Goal: Task Accomplishment & Management: Manage account settings

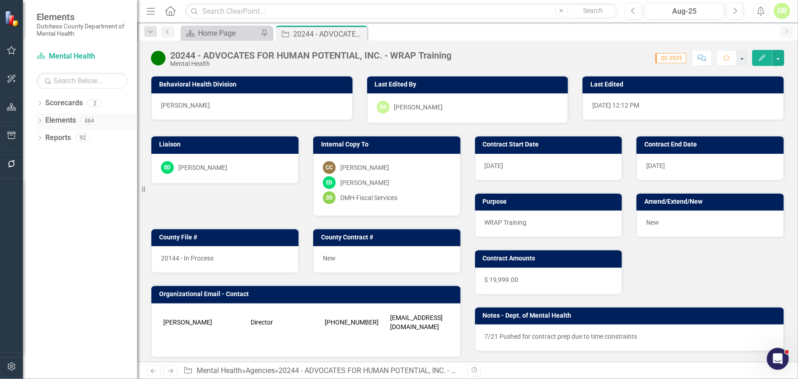
click at [55, 119] on link "Elements" at bounding box center [60, 120] width 31 height 11
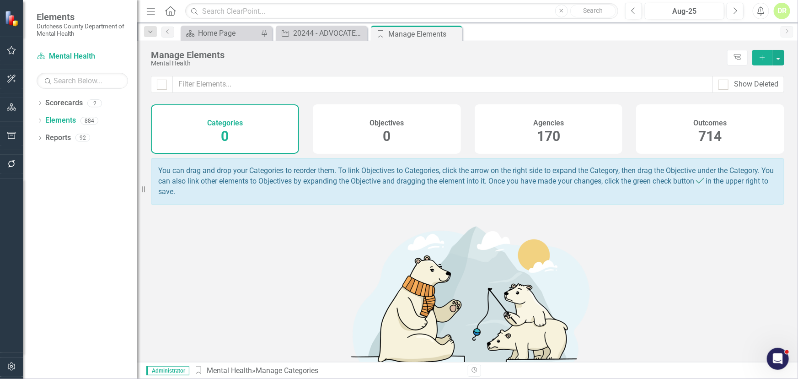
click at [541, 128] on span "170" at bounding box center [548, 136] width 23 height 16
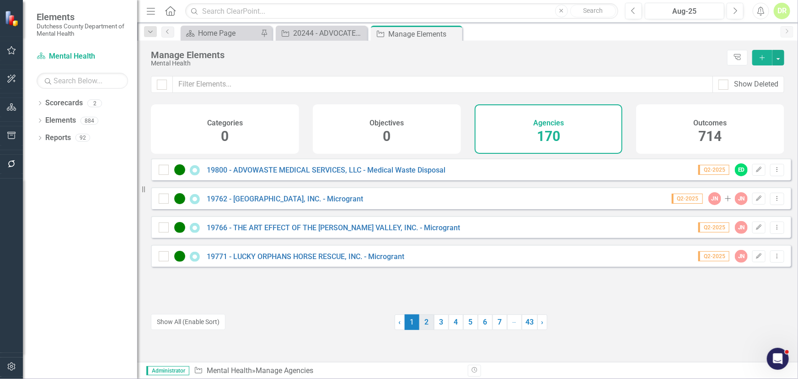
click at [424, 325] on link "2" at bounding box center [426, 322] width 15 height 16
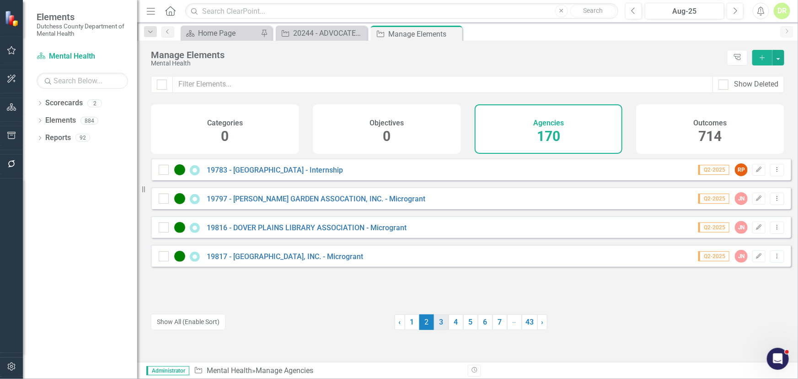
click at [437, 322] on link "3" at bounding box center [441, 322] width 15 height 16
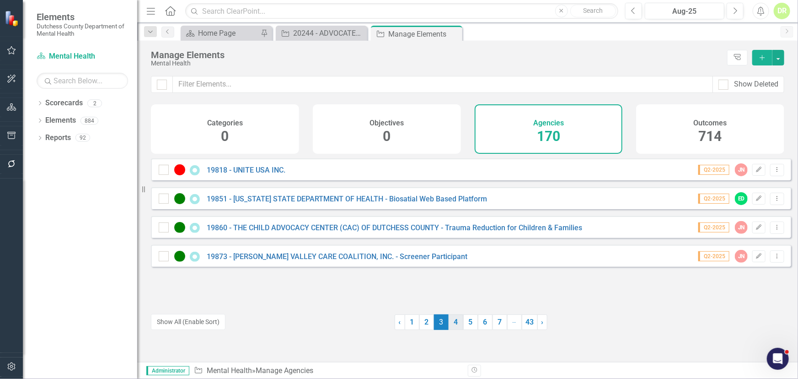
click at [452, 321] on link "4" at bounding box center [456, 322] width 15 height 16
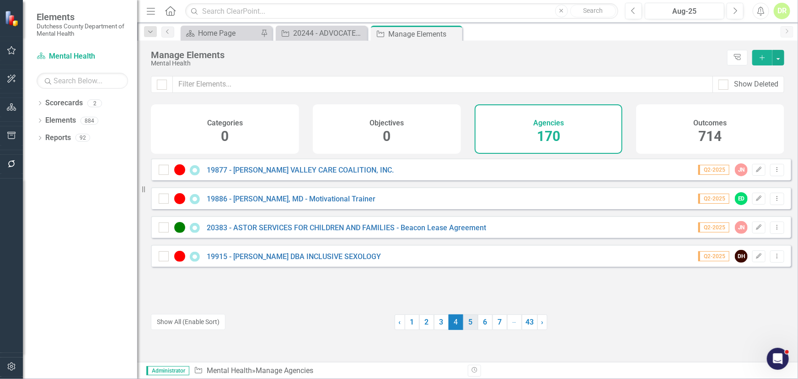
click at [468, 325] on link "5" at bounding box center [470, 322] width 15 height 16
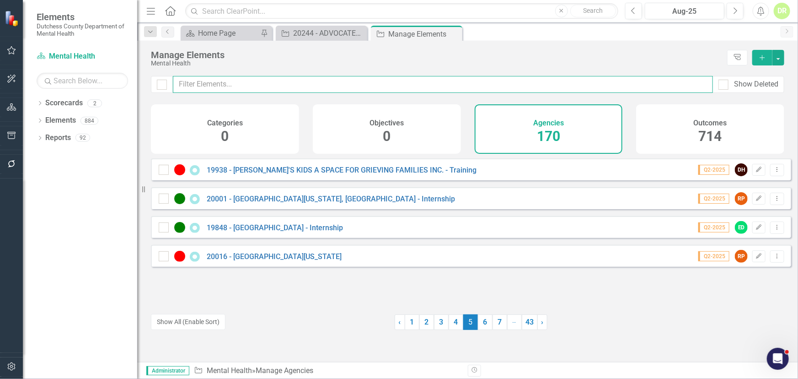
click at [260, 89] on input "text" at bounding box center [443, 84] width 540 height 17
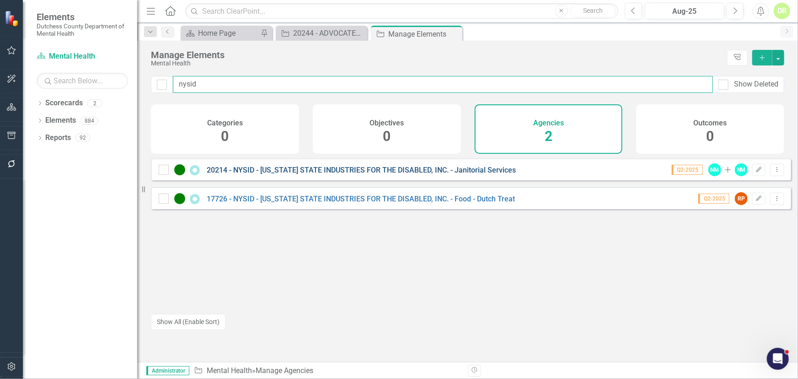
type input "nysid"
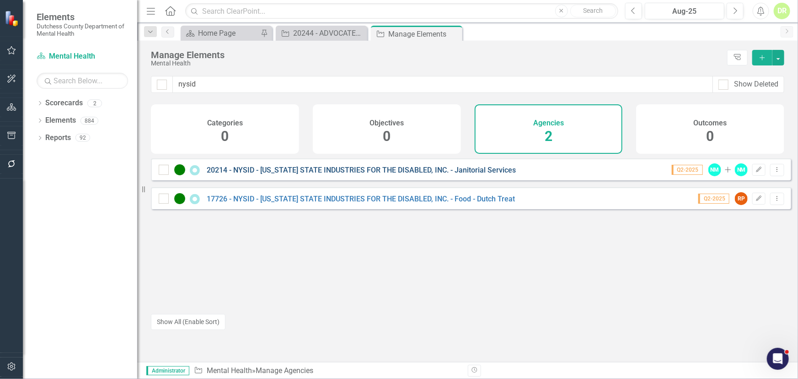
click at [352, 174] on link "20214 - NYSID - [US_STATE] STATE INDUSTRIES FOR THE DISABLED, INC. - Janitorial…" at bounding box center [361, 170] width 309 height 9
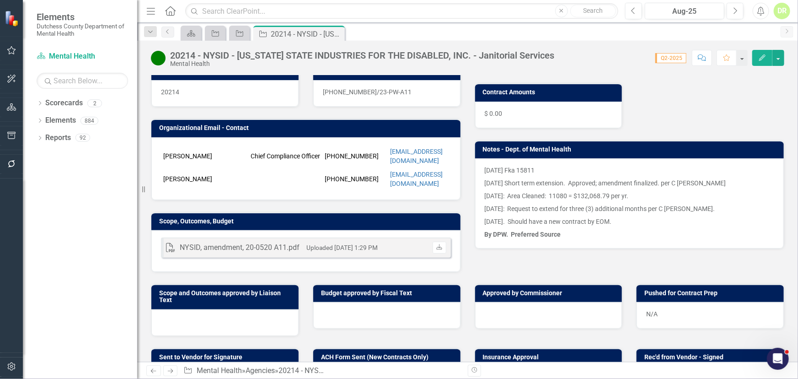
scroll to position [155, 0]
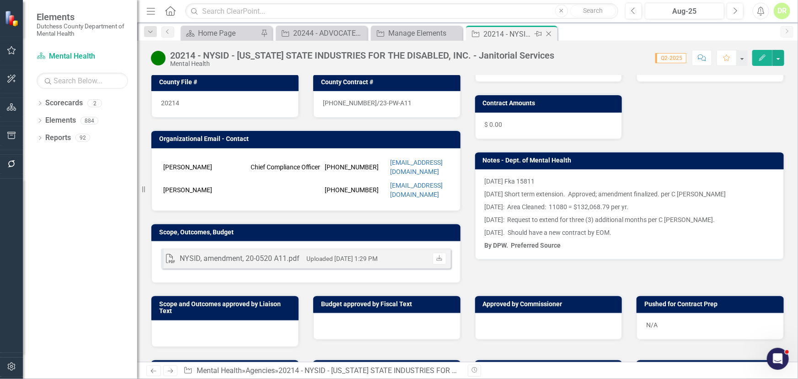
click at [552, 32] on icon "Close" at bounding box center [548, 33] width 9 height 7
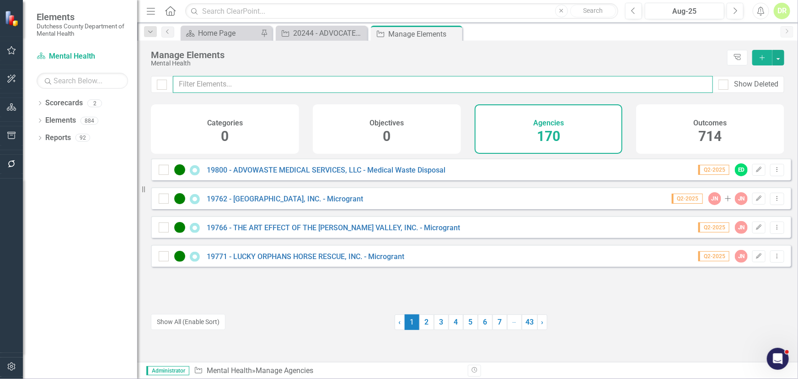
click at [292, 84] on input "text" at bounding box center [443, 84] width 540 height 17
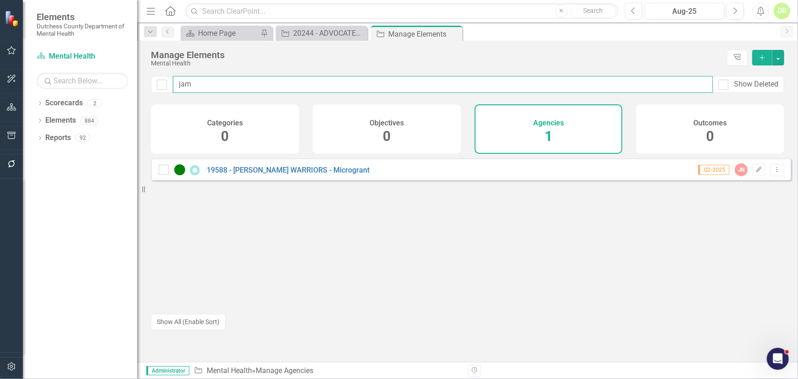
type input "jam"
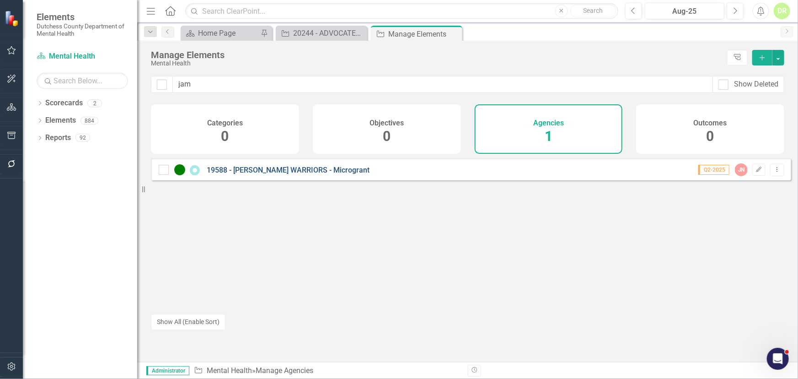
click at [315, 171] on div "19588 - [PERSON_NAME] WARRIORS - Microgrant" at bounding box center [265, 169] width 213 height 11
click at [316, 174] on link "19588 - [PERSON_NAME] WARRIORS - Microgrant" at bounding box center [288, 170] width 163 height 9
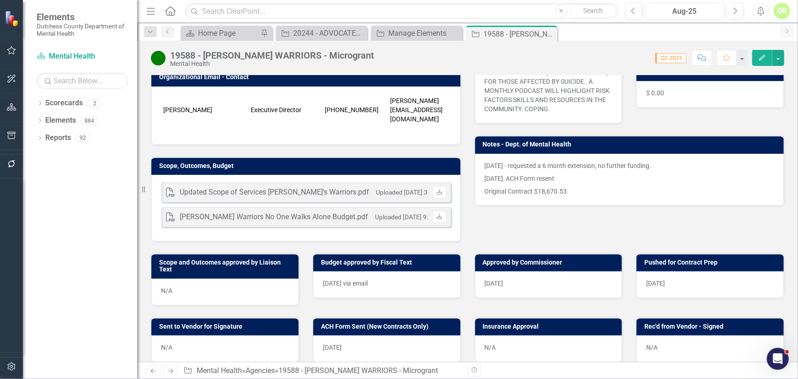
scroll to position [249, 0]
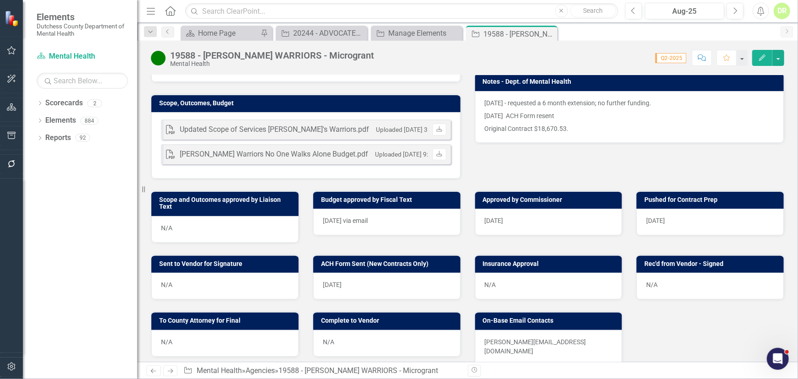
click at [225, 273] on div "N/A" at bounding box center [224, 286] width 147 height 27
click at [224, 273] on div "N/A" at bounding box center [224, 286] width 147 height 27
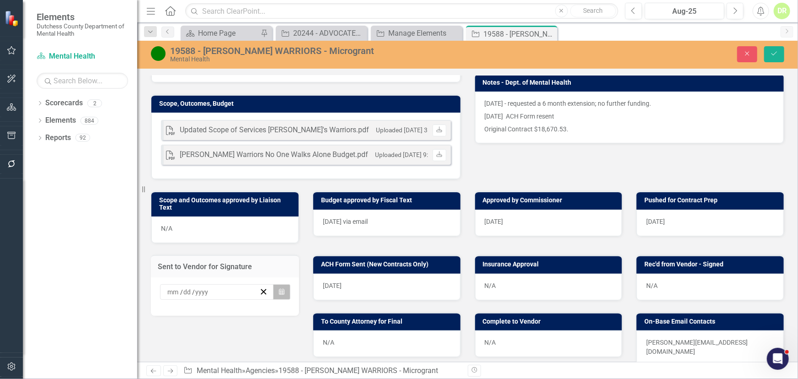
click at [275, 284] on button "Calendar" at bounding box center [281, 292] width 17 height 16
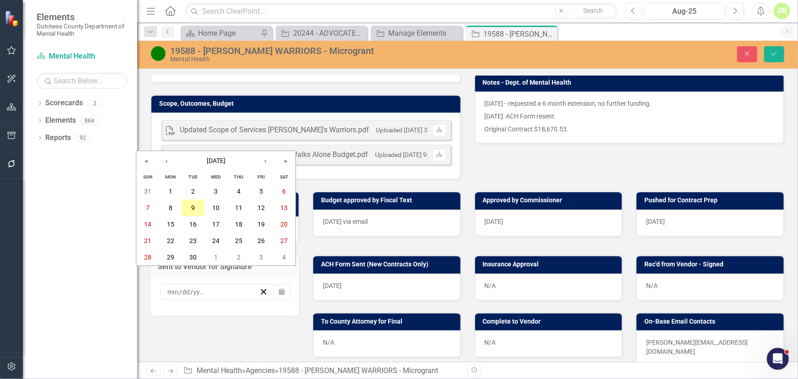
click at [192, 206] on abbr "9" at bounding box center [194, 207] width 4 height 7
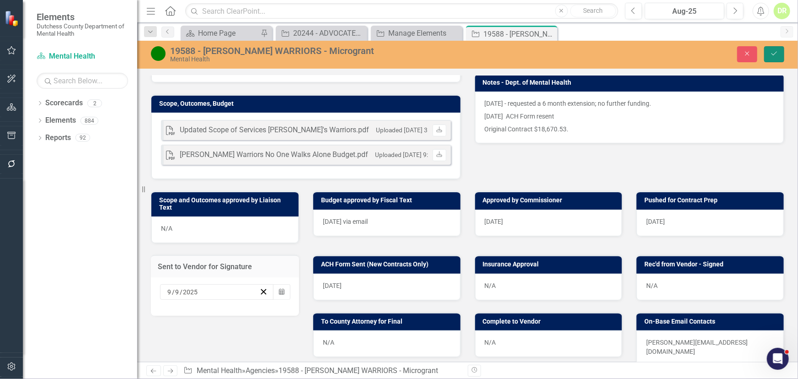
click at [777, 51] on icon "Save" at bounding box center [774, 53] width 8 height 6
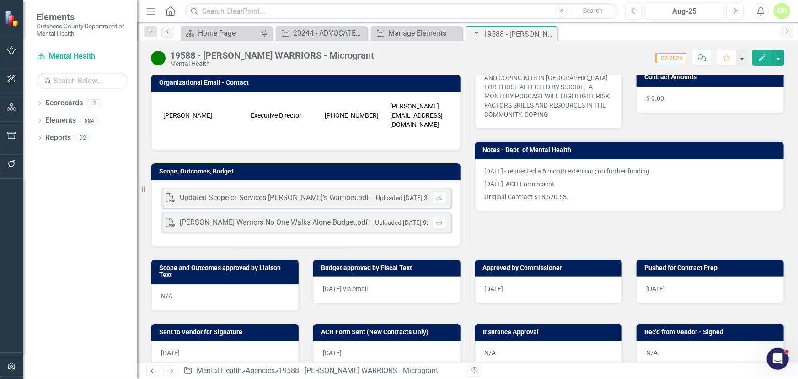
scroll to position [208, 0]
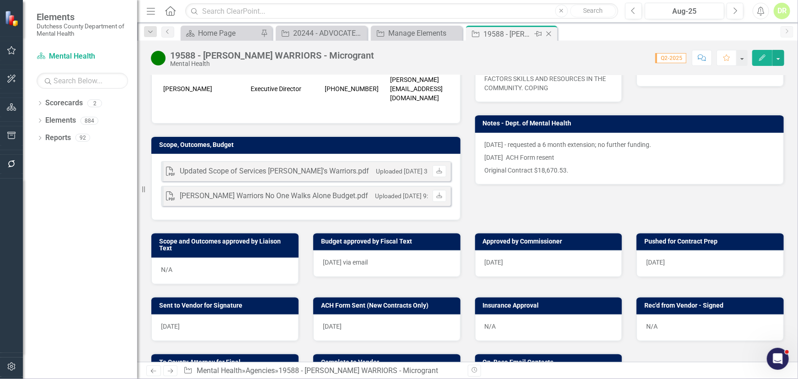
click at [552, 33] on icon "Close" at bounding box center [548, 33] width 9 height 7
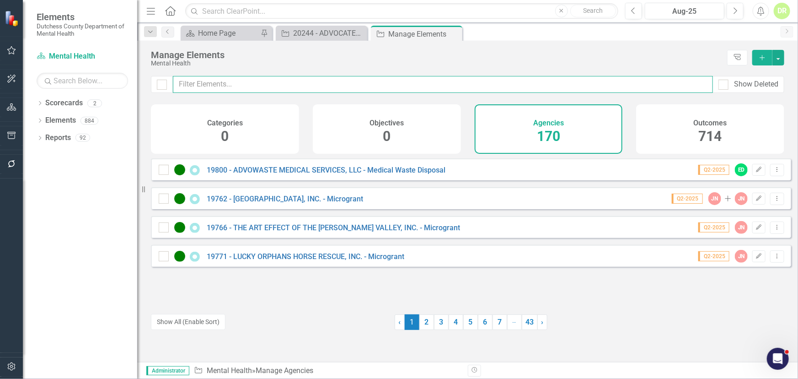
click at [206, 79] on input "text" at bounding box center [443, 84] width 540 height 17
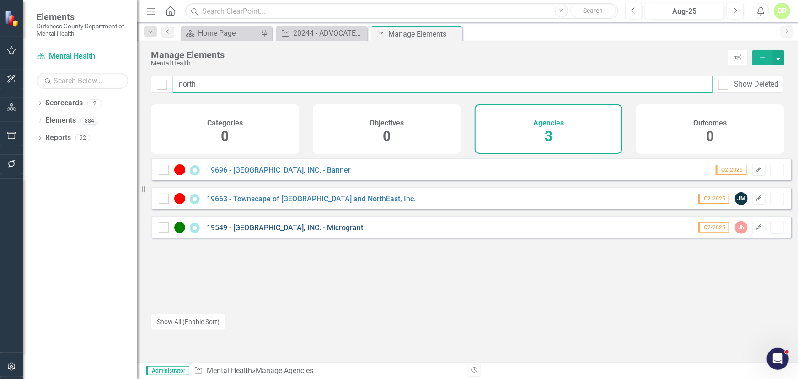
type input "north"
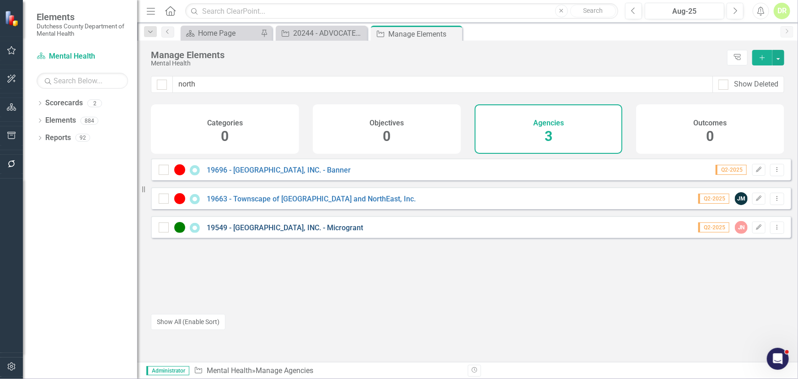
click at [247, 232] on link "19549 - [GEOGRAPHIC_DATA], INC. - Microgrant" at bounding box center [285, 227] width 156 height 9
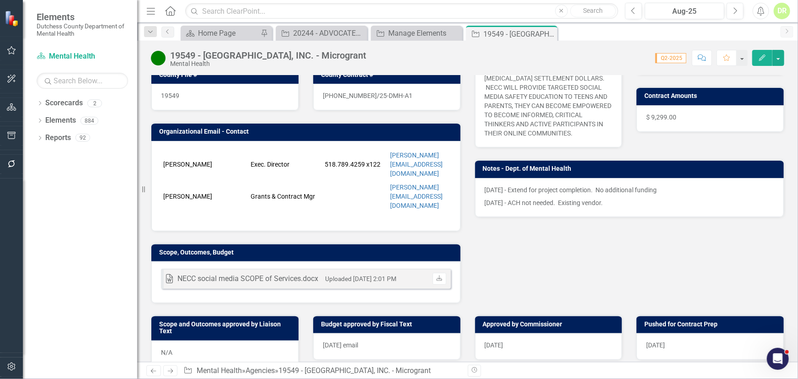
scroll to position [291, 0]
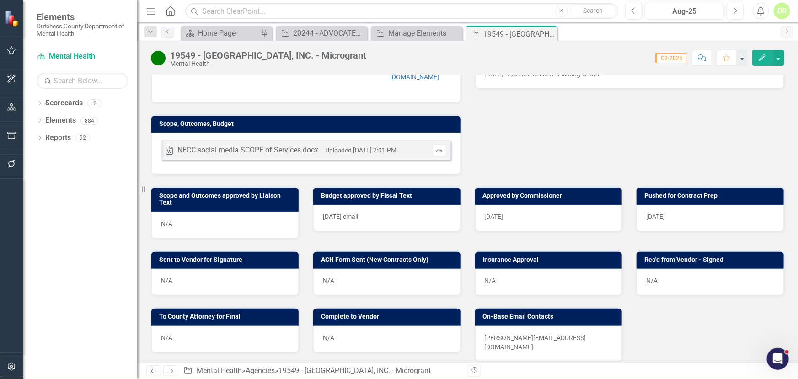
click at [234, 268] on div "N/A" at bounding box center [224, 281] width 147 height 27
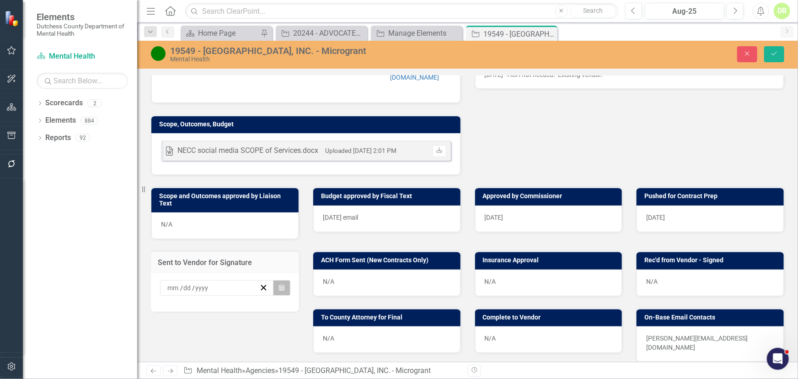
click at [279, 284] on icon "Calendar" at bounding box center [281, 287] width 5 height 6
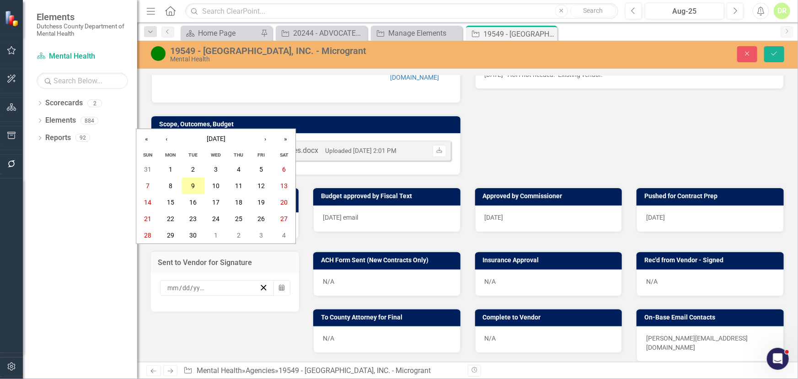
click at [195, 182] on button "9" at bounding box center [193, 185] width 23 height 16
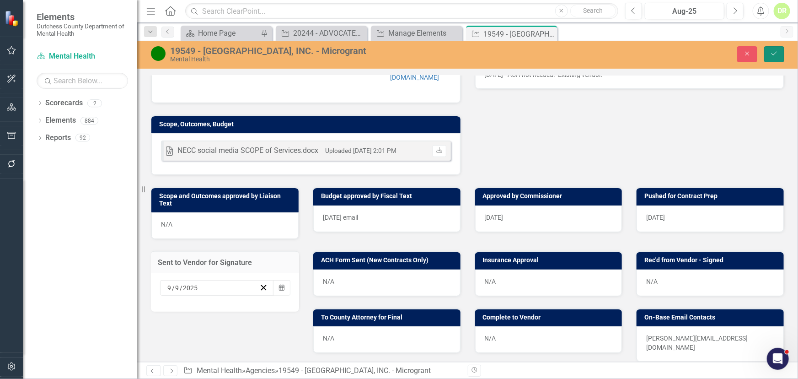
click at [773, 54] on icon "Save" at bounding box center [774, 53] width 8 height 6
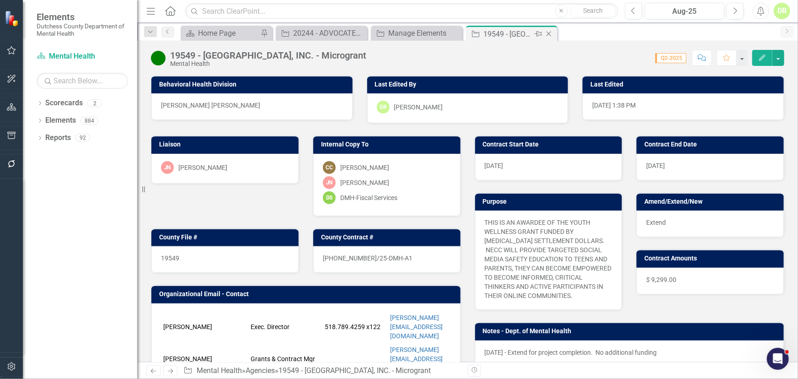
click at [551, 33] on icon "Close" at bounding box center [548, 33] width 9 height 7
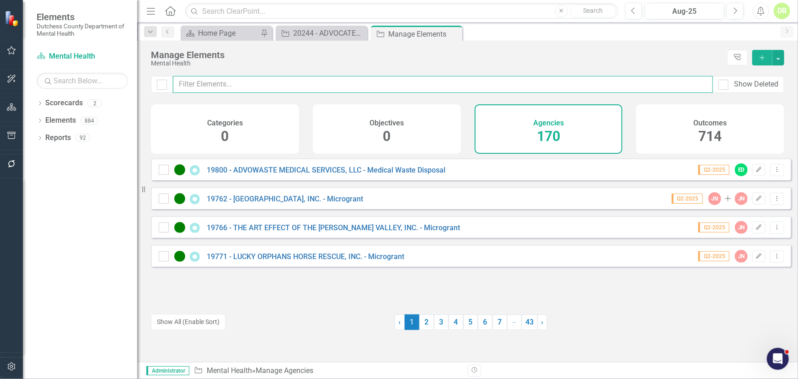
click at [229, 86] on input "text" at bounding box center [443, 84] width 540 height 17
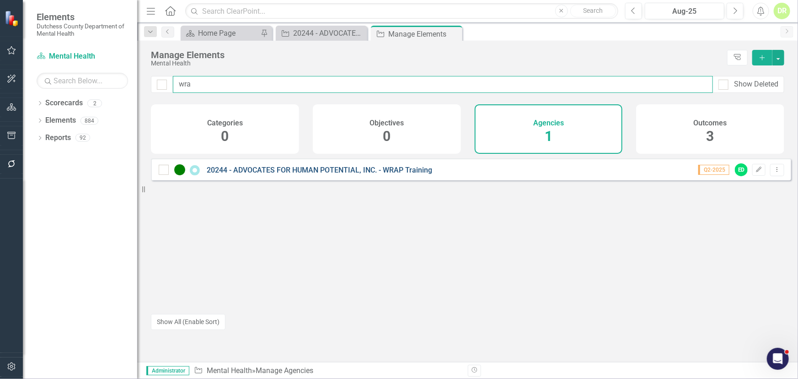
type input "wra"
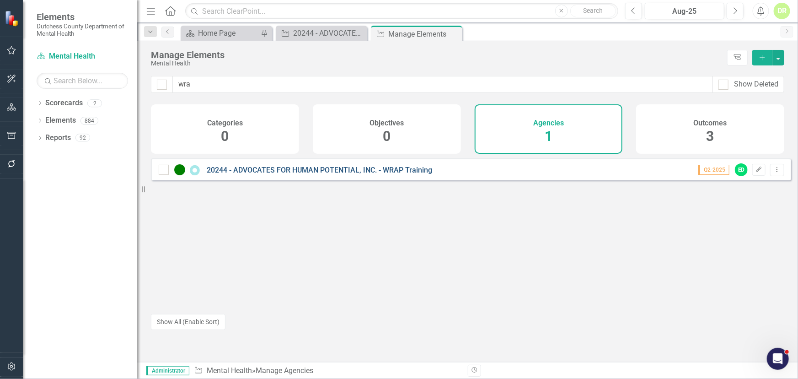
click at [295, 174] on link "20244 - ADVOCATES FOR HUMAN POTENTIAL, INC. - WRAP Training" at bounding box center [319, 170] width 225 height 9
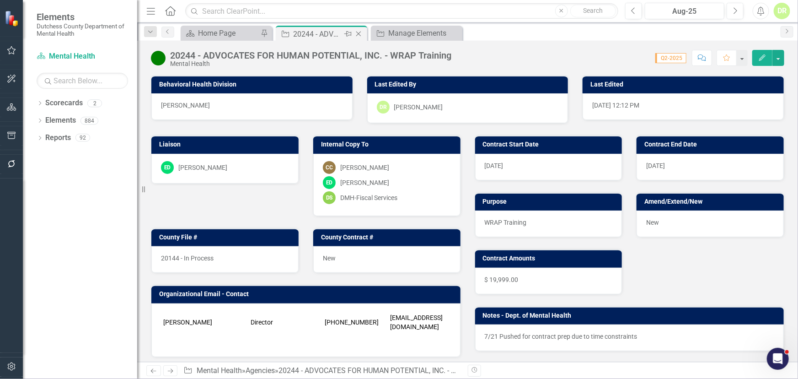
click at [360, 33] on icon "Close" at bounding box center [358, 33] width 9 height 7
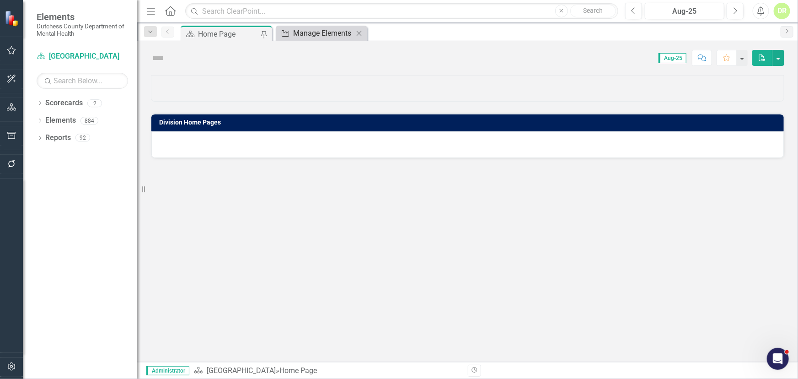
click at [304, 33] on div "Manage Elements" at bounding box center [323, 32] width 60 height 11
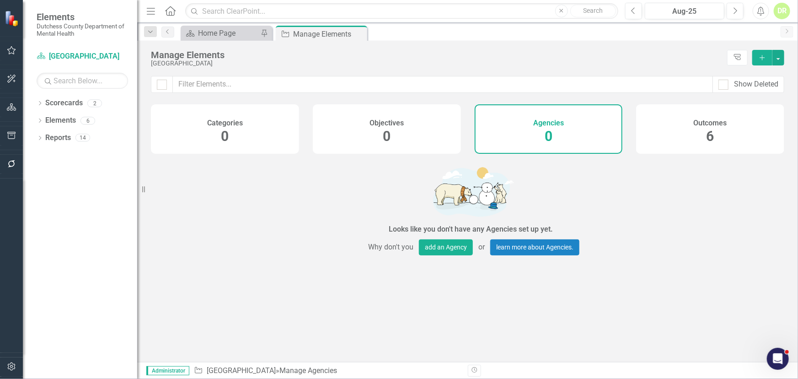
click at [556, 120] on h4 "Agencies" at bounding box center [548, 123] width 31 height 8
click at [67, 99] on link "Scorecards" at bounding box center [64, 103] width 38 height 11
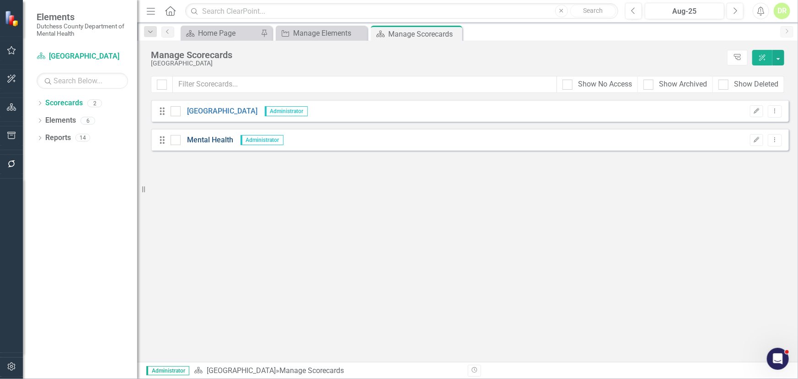
click at [217, 140] on link "Mental Health" at bounding box center [207, 140] width 53 height 11
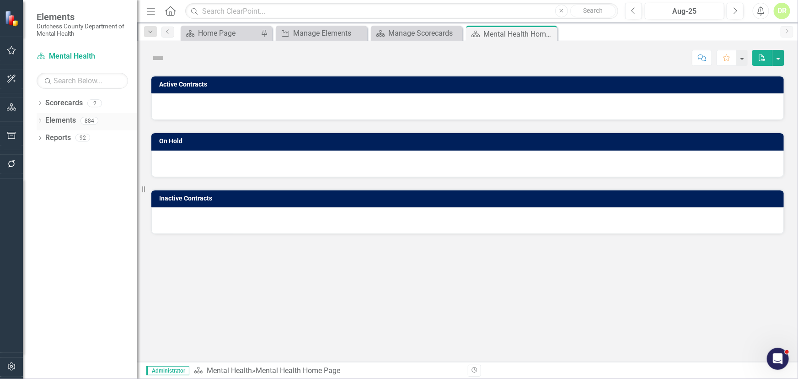
click at [65, 118] on link "Elements" at bounding box center [60, 120] width 31 height 11
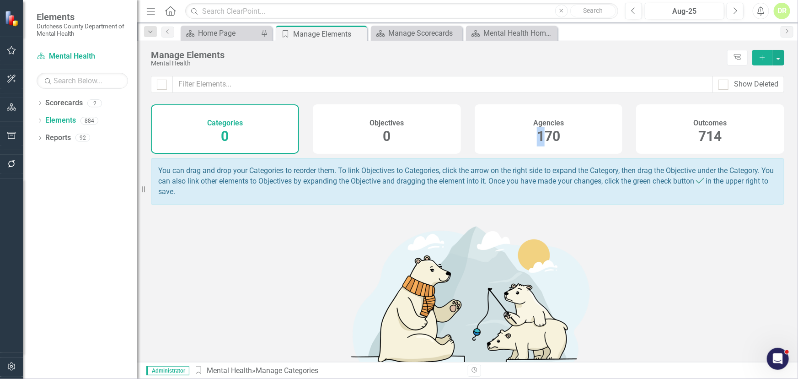
click at [537, 137] on span "170" at bounding box center [548, 136] width 23 height 16
